Goal: Information Seeking & Learning: Learn about a topic

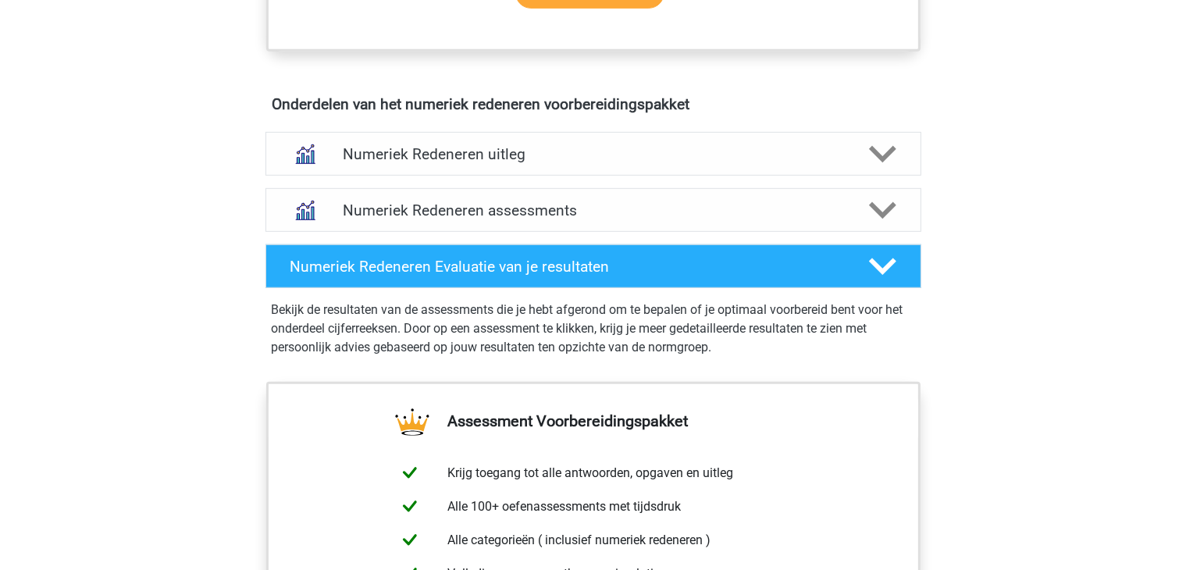
scroll to position [900, 0]
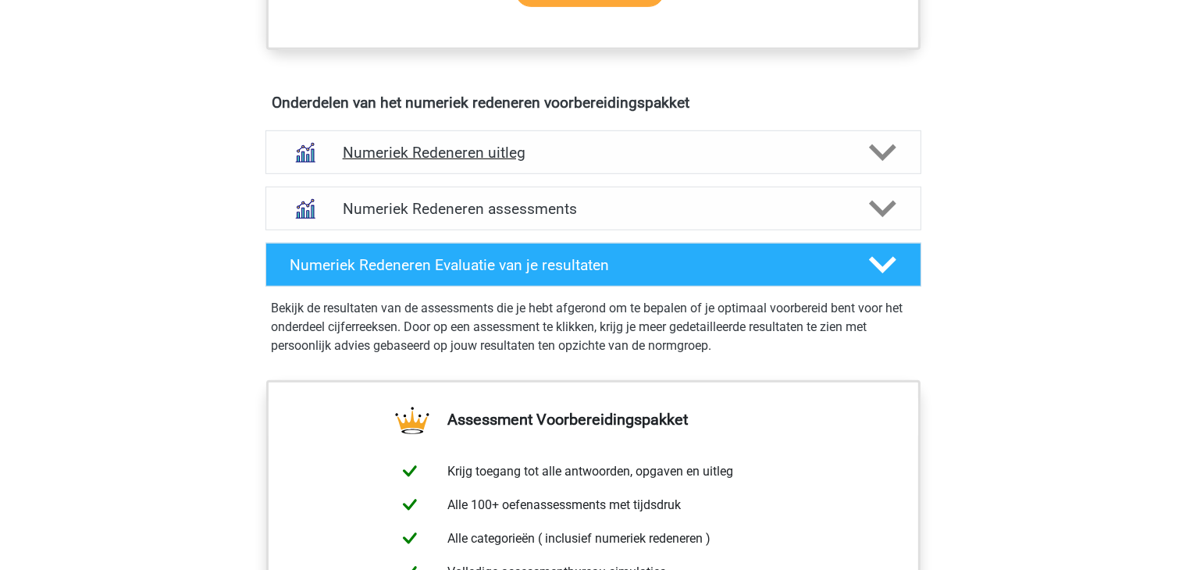
click at [421, 156] on h4 "Numeriek Redeneren uitleg" at bounding box center [593, 153] width 501 height 18
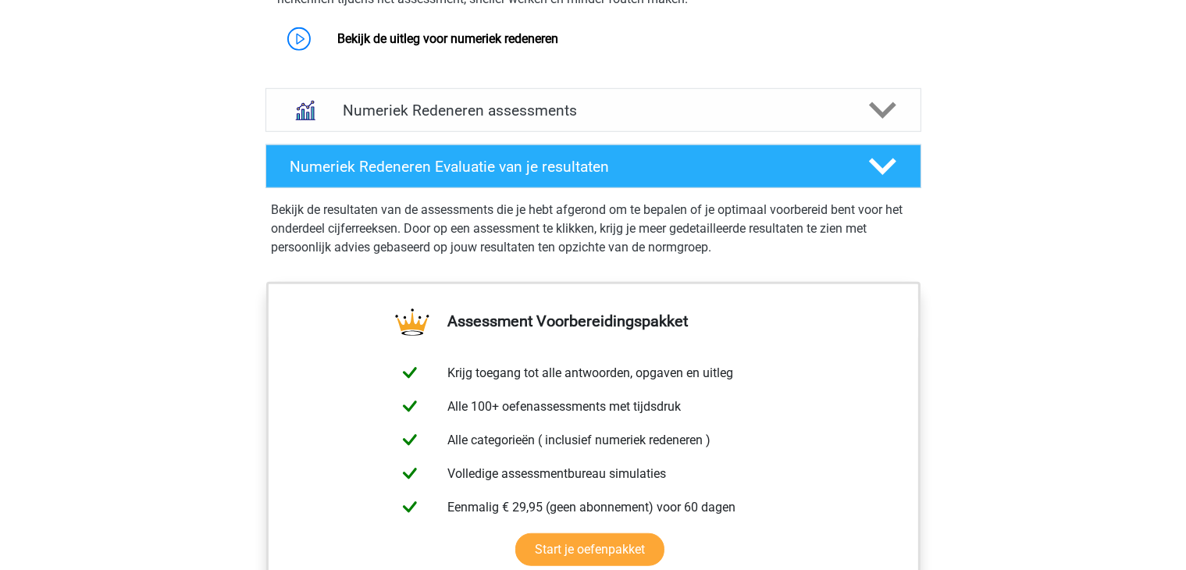
scroll to position [1139, 0]
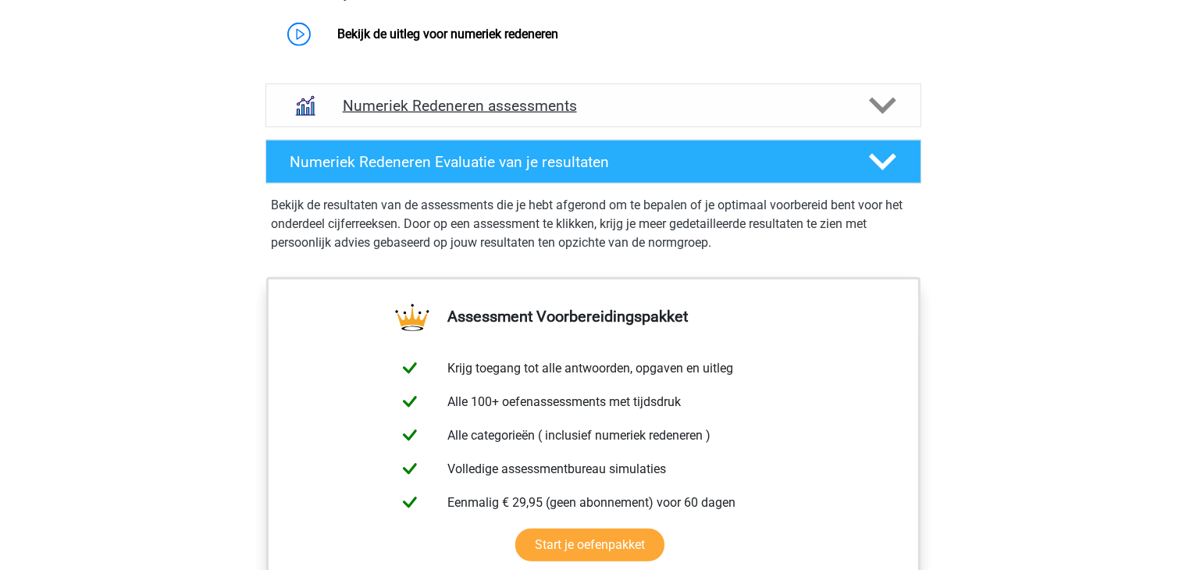
click at [505, 107] on h4 "Numeriek Redeneren assessments" at bounding box center [593, 106] width 501 height 18
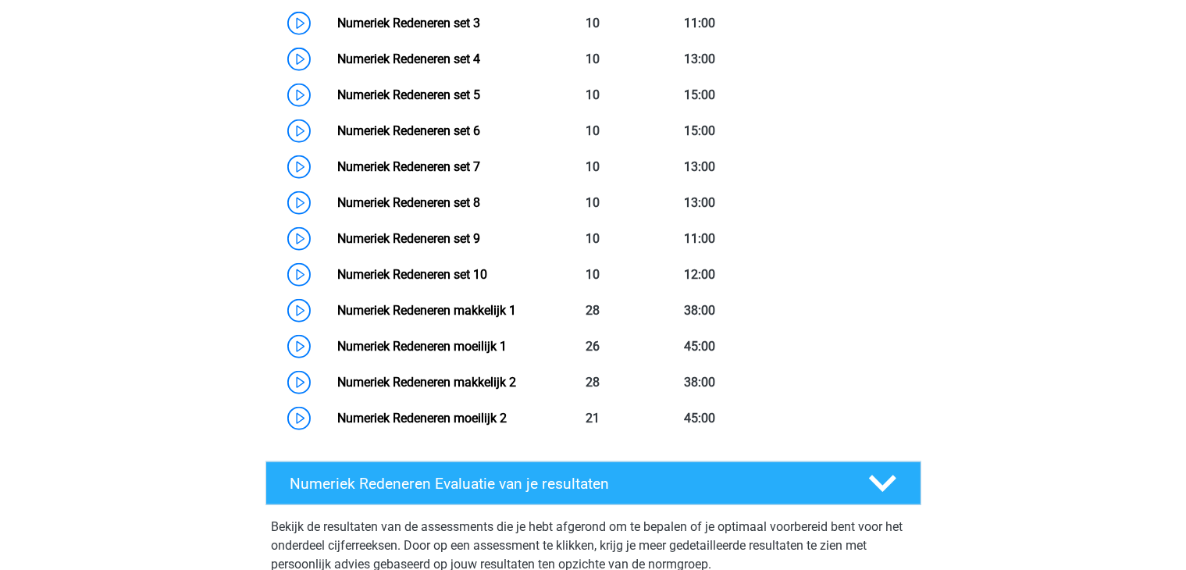
scroll to position [1278, 0]
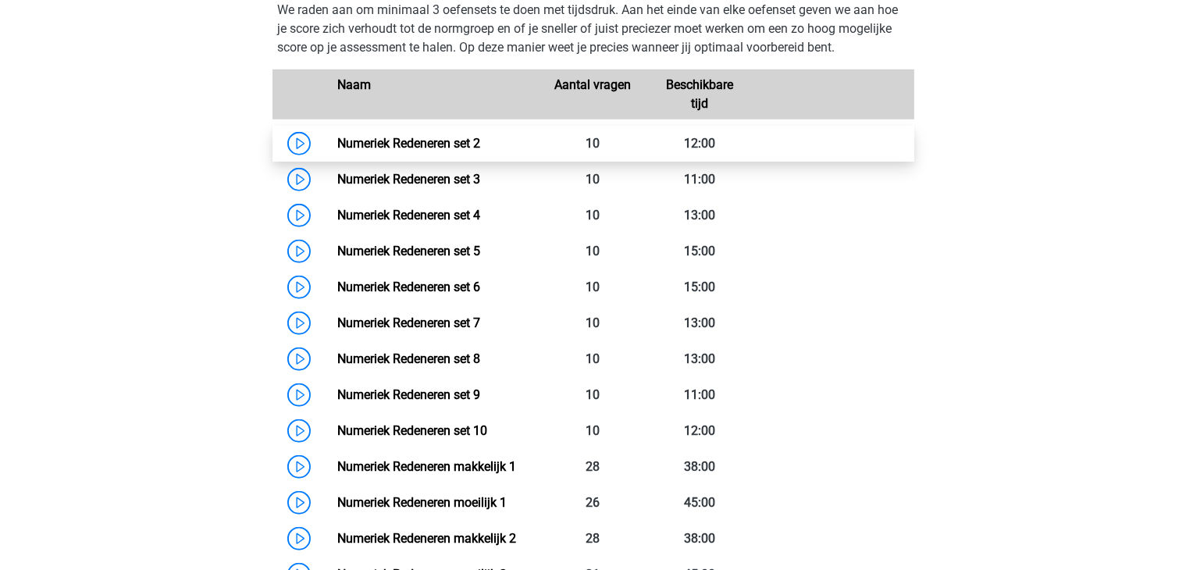
click at [434, 136] on link "Numeriek Redeneren set 2" at bounding box center [408, 143] width 143 height 15
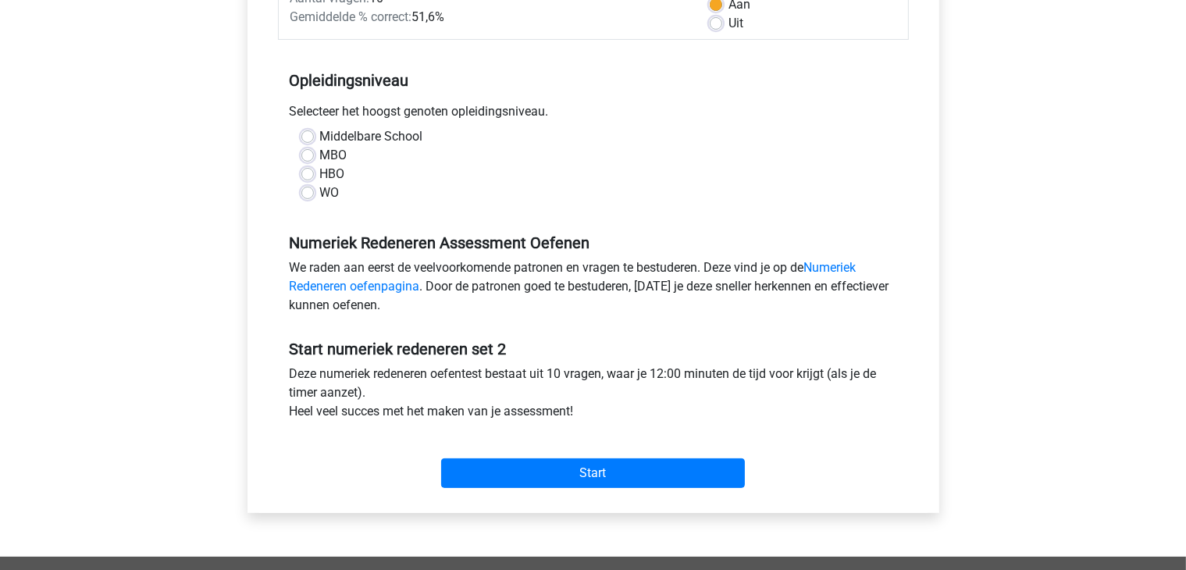
scroll to position [264, 0]
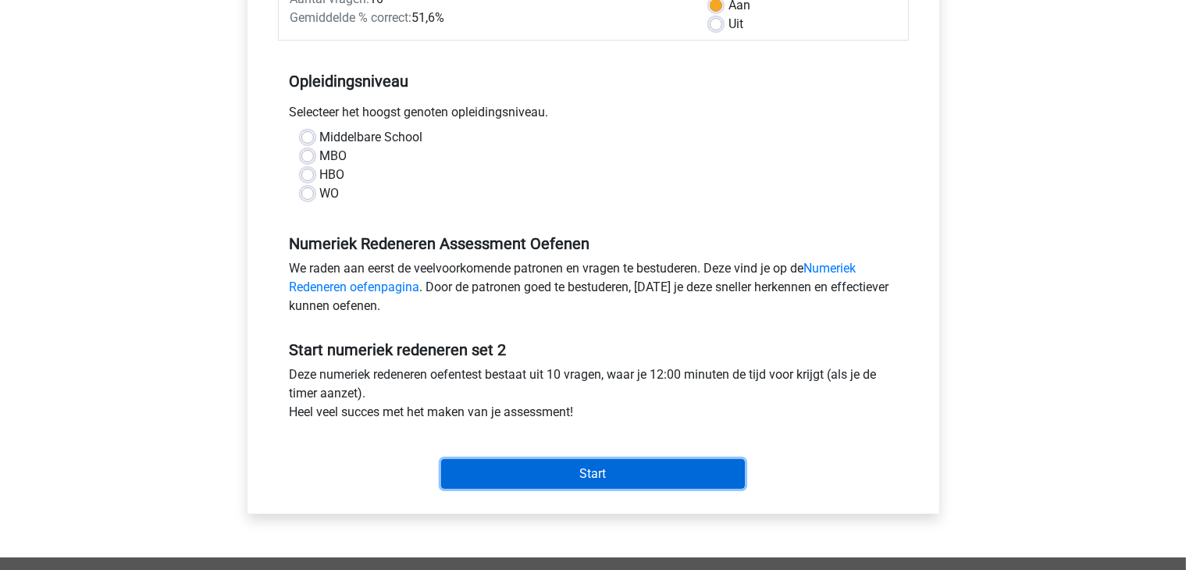
click at [623, 475] on input "Start" at bounding box center [593, 474] width 304 height 30
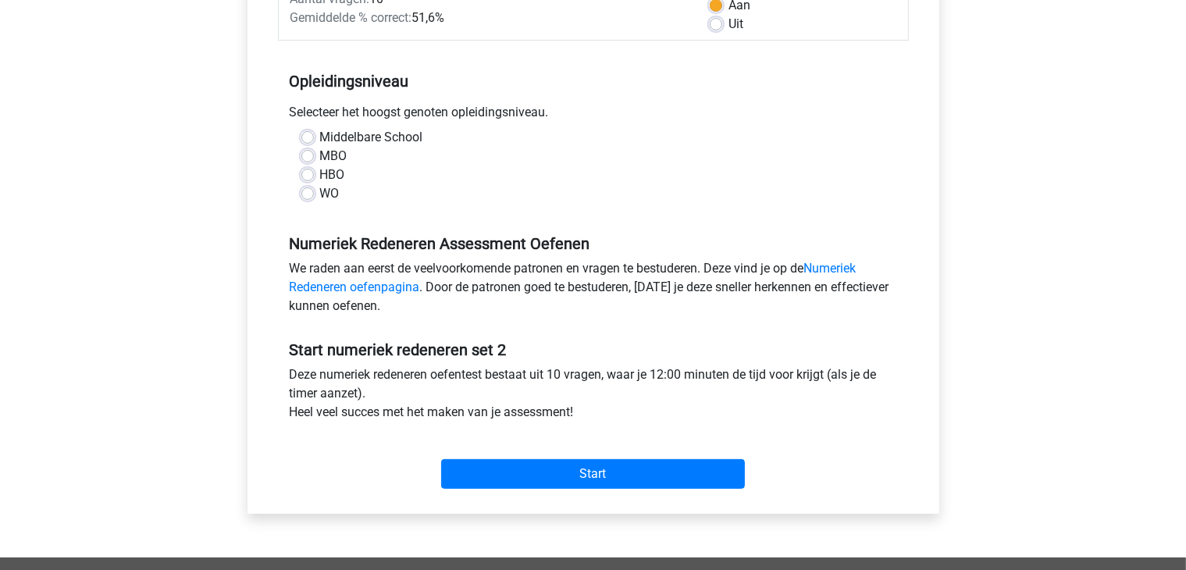
click at [469, 132] on div "Middelbare School" at bounding box center [593, 137] width 584 height 19
click at [323, 188] on label "WO" at bounding box center [330, 193] width 20 height 19
click at [314, 188] on input "WO" at bounding box center [307, 192] width 12 height 16
radio input "true"
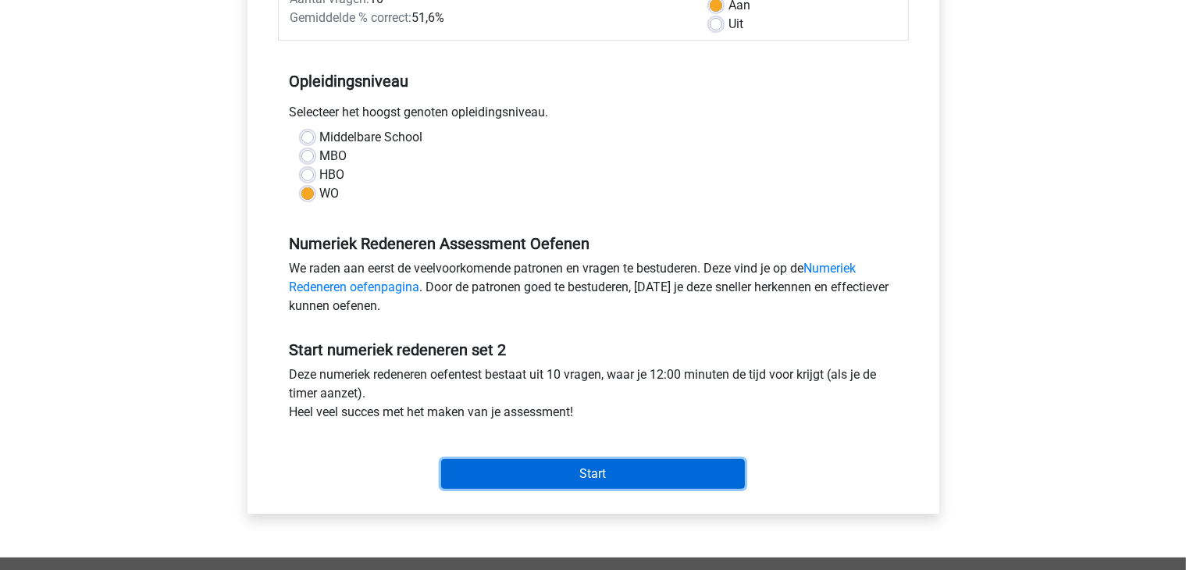
click at [562, 466] on input "Start" at bounding box center [593, 474] width 304 height 30
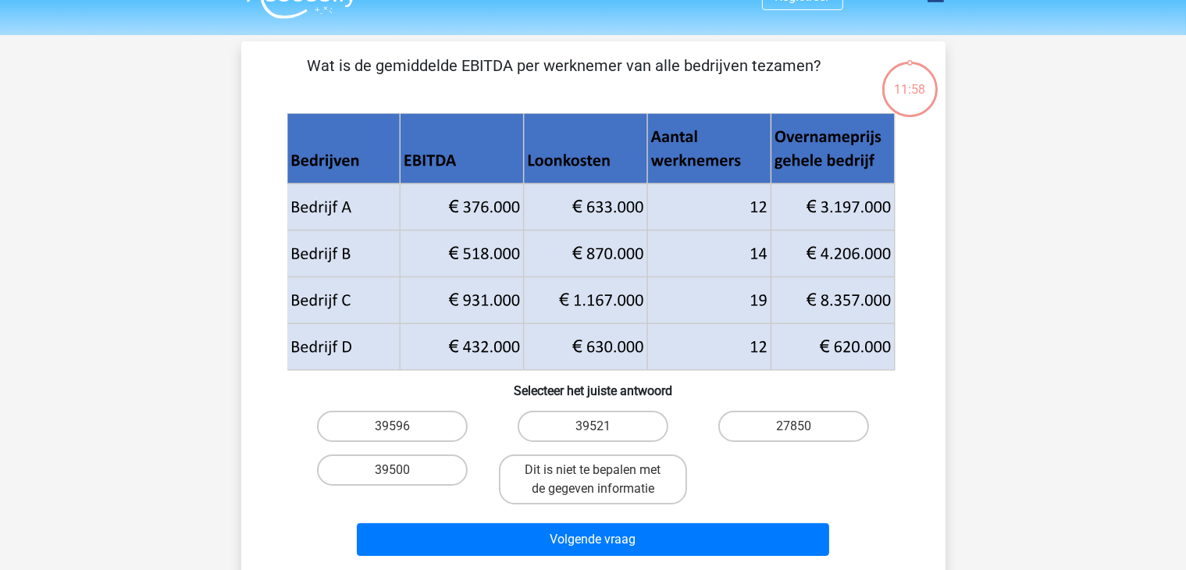
scroll to position [31, 0]
